Goal: Information Seeking & Learning: Obtain resource

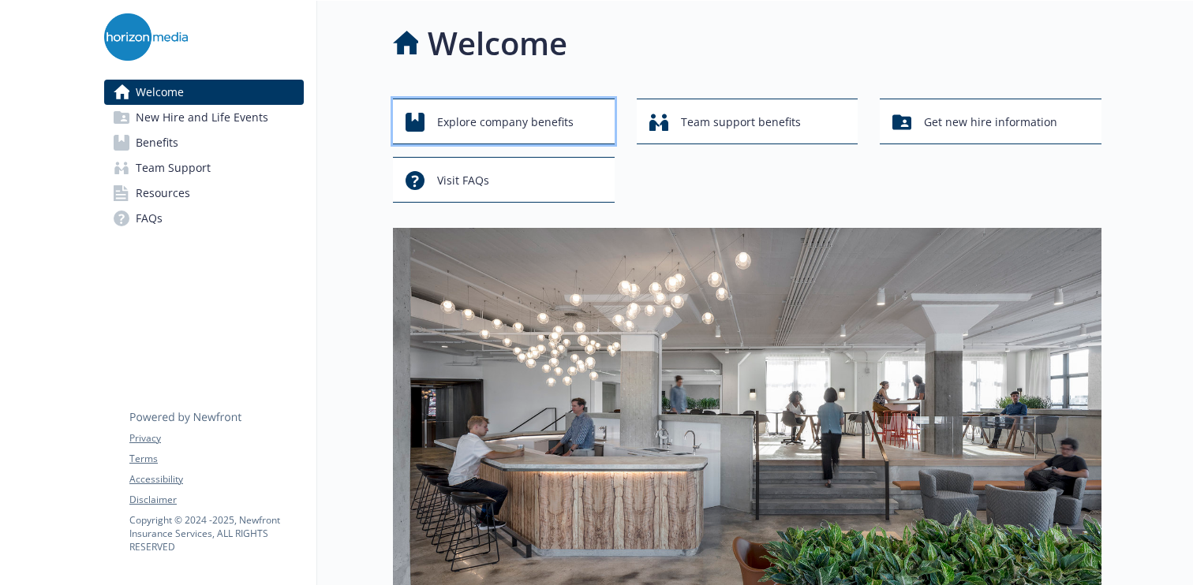
click at [558, 121] on span "Explore company benefits" at bounding box center [505, 122] width 136 height 30
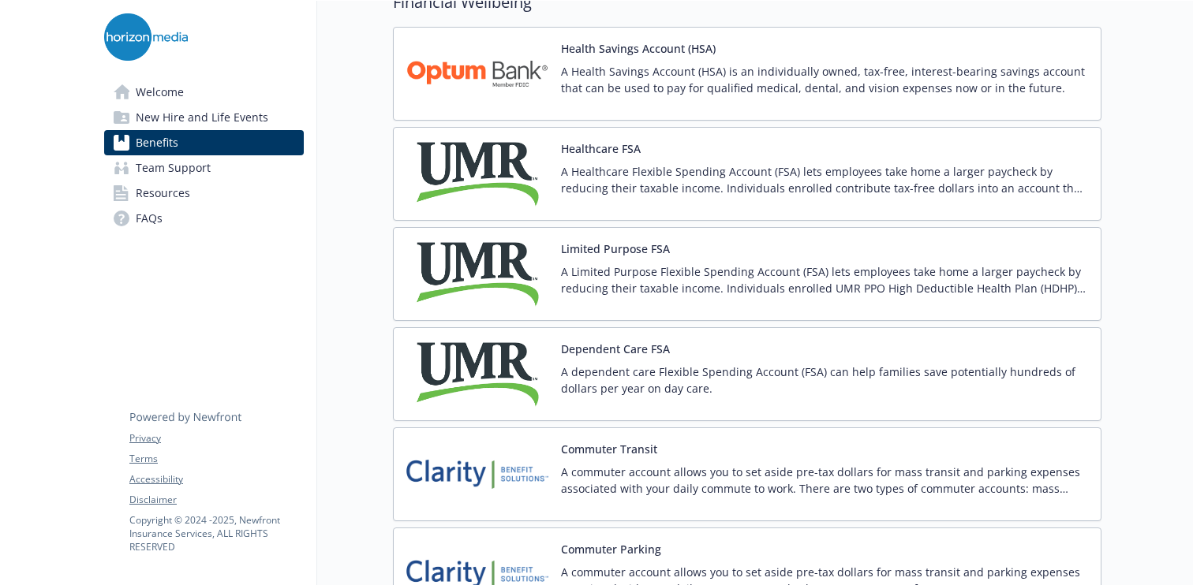
scroll to position [2301, 0]
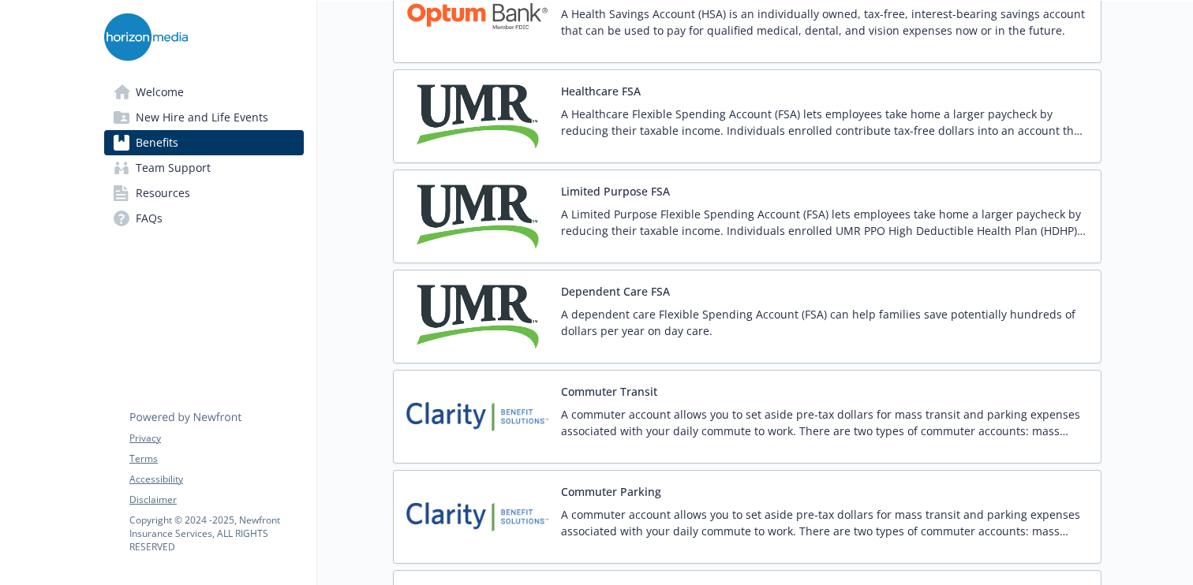
click at [167, 91] on span "Welcome" at bounding box center [160, 92] width 48 height 25
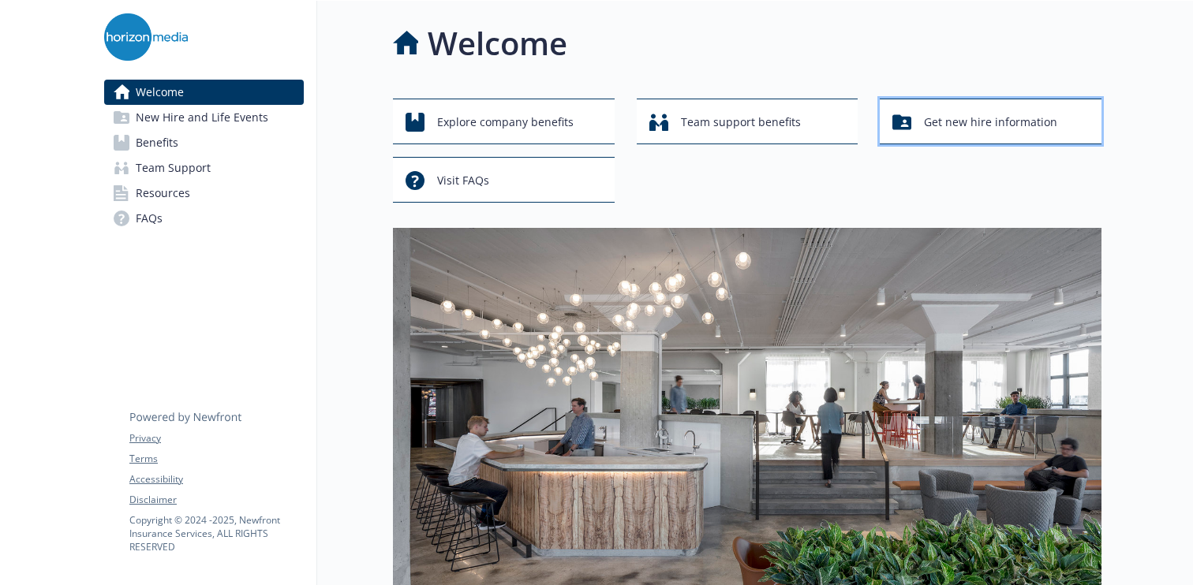
click at [932, 121] on span "Get new hire information" at bounding box center [990, 122] width 133 height 30
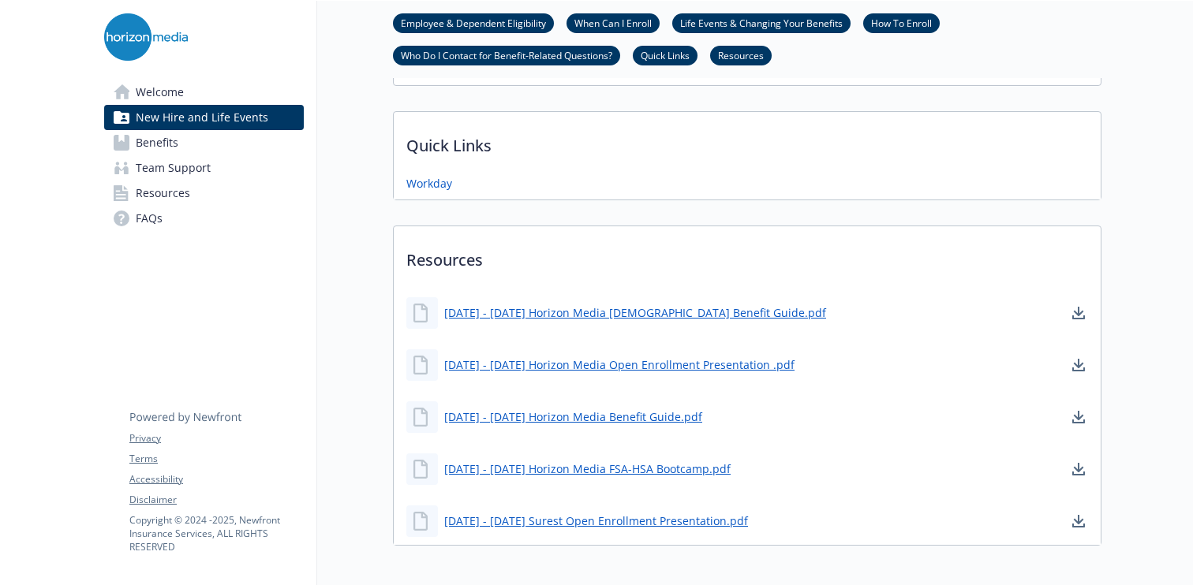
scroll to position [888, 0]
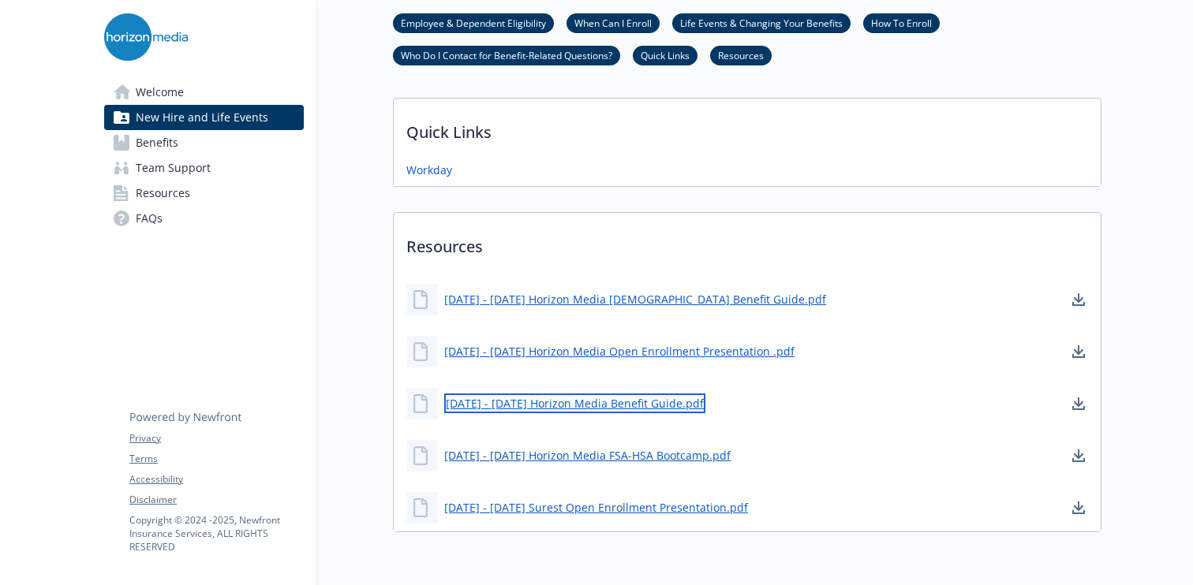
click at [605, 406] on link "[DATE] - [DATE] Horizon Media Benefit Guide.pdf" at bounding box center [574, 404] width 261 height 20
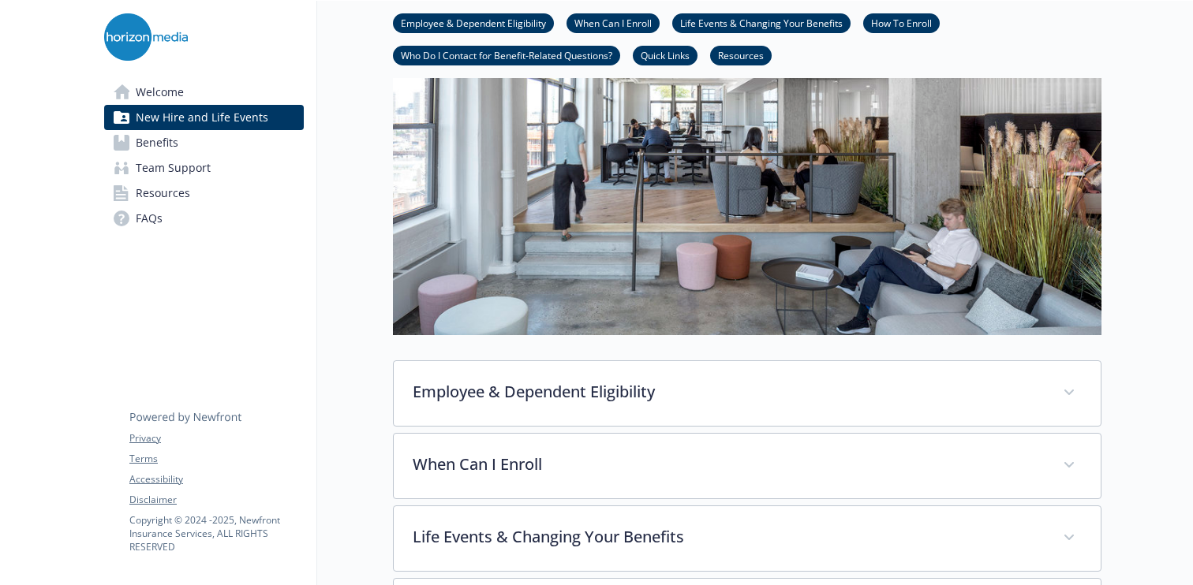
scroll to position [0, 0]
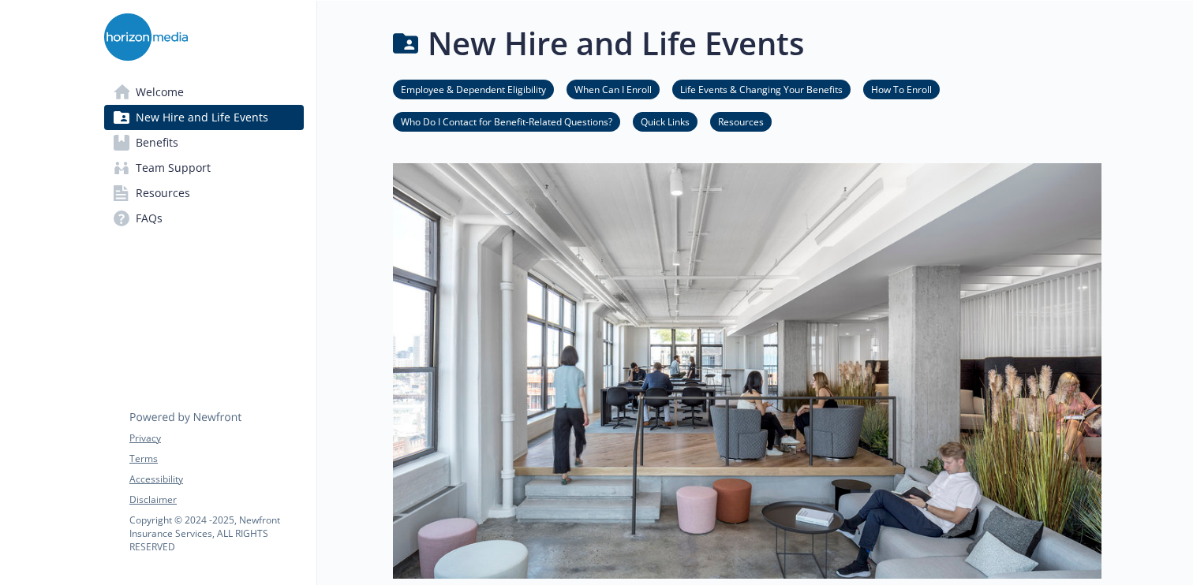
click at [169, 81] on span "Welcome" at bounding box center [160, 92] width 48 height 25
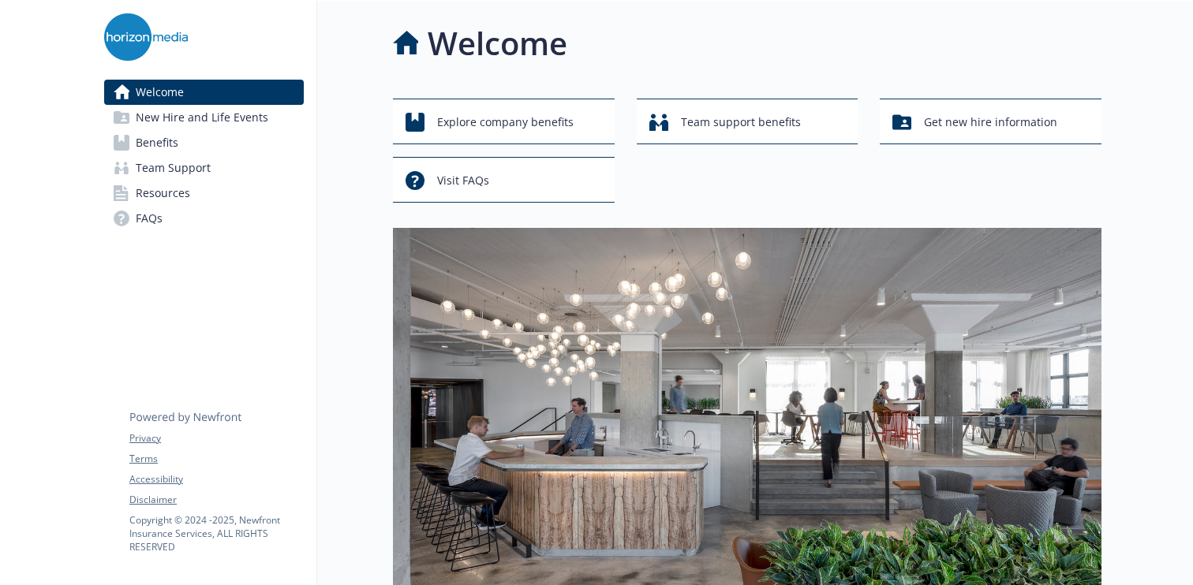
click at [192, 173] on span "Team Support" at bounding box center [173, 167] width 75 height 25
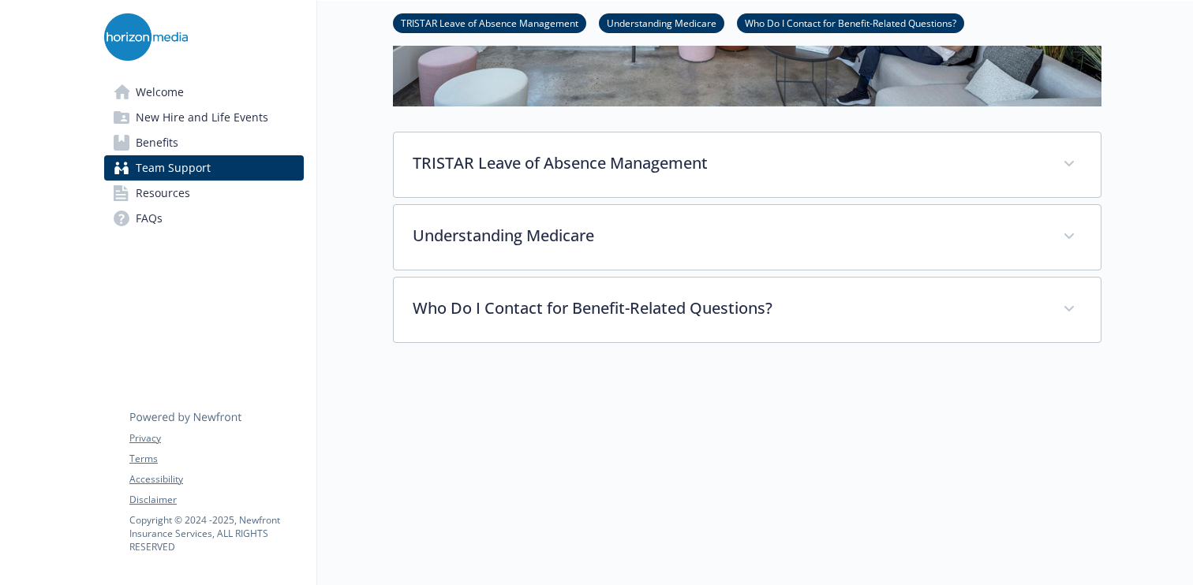
scroll to position [508, 0]
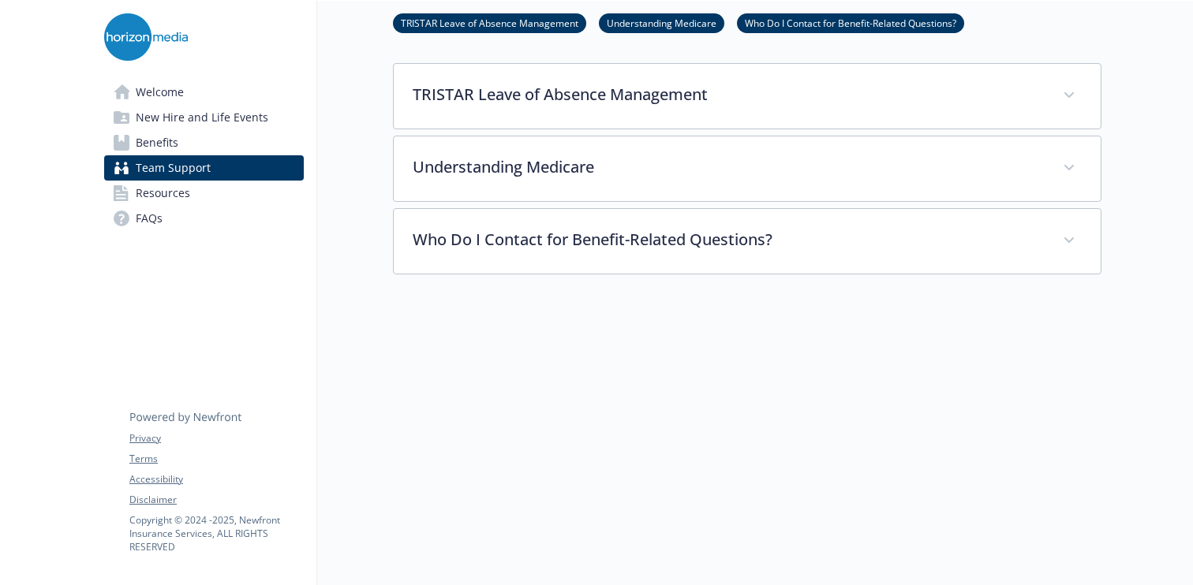
click at [216, 189] on link "Resources" at bounding box center [204, 193] width 200 height 25
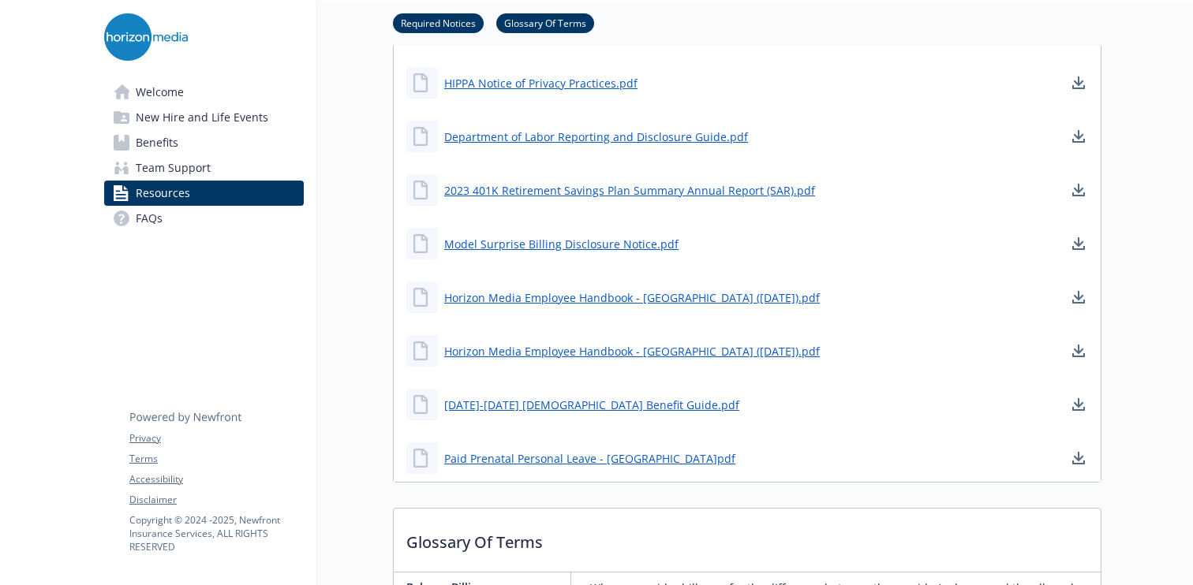
scroll to position [1087, 0]
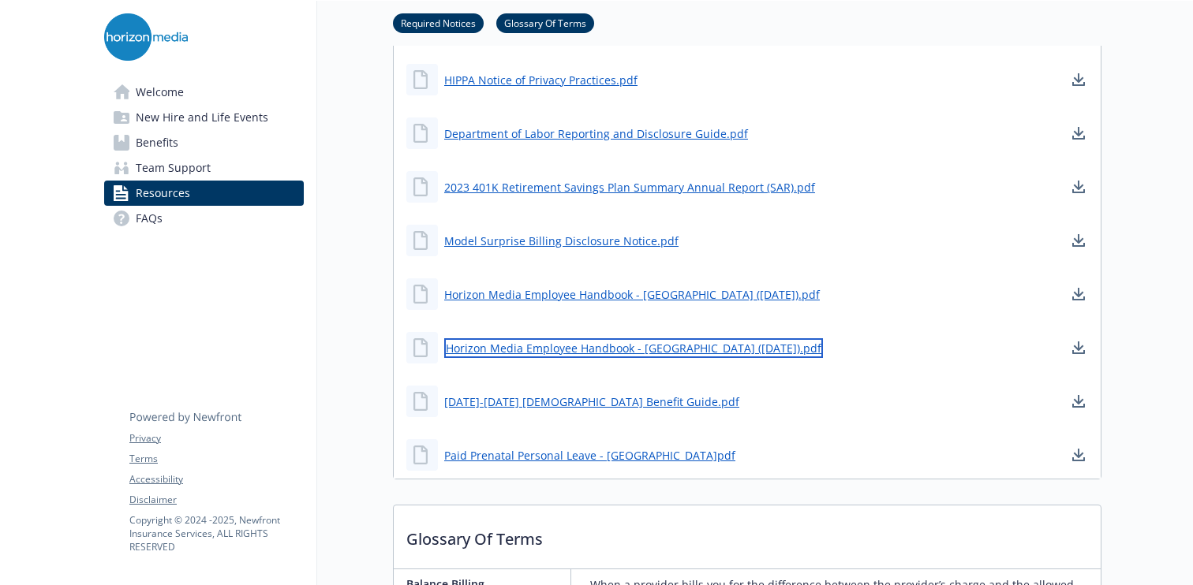
click at [649, 350] on link "Horizon Media Employee Handbook - [GEOGRAPHIC_DATA] ([DATE]).pdf" at bounding box center [633, 348] width 379 height 20
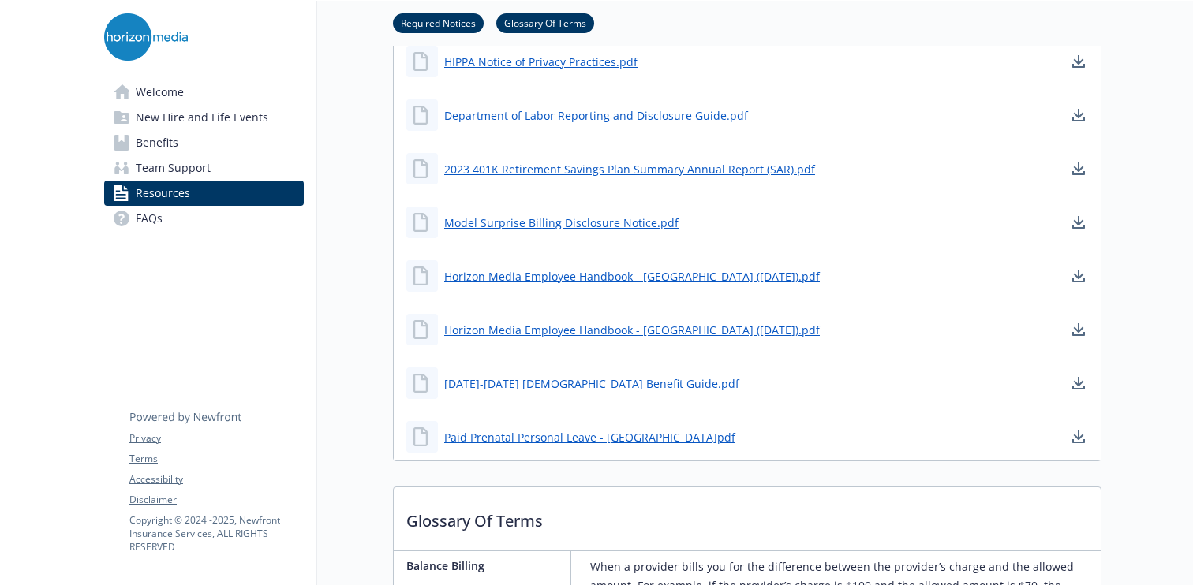
scroll to position [1095, 0]
